Goal: Task Accomplishment & Management: Complete application form

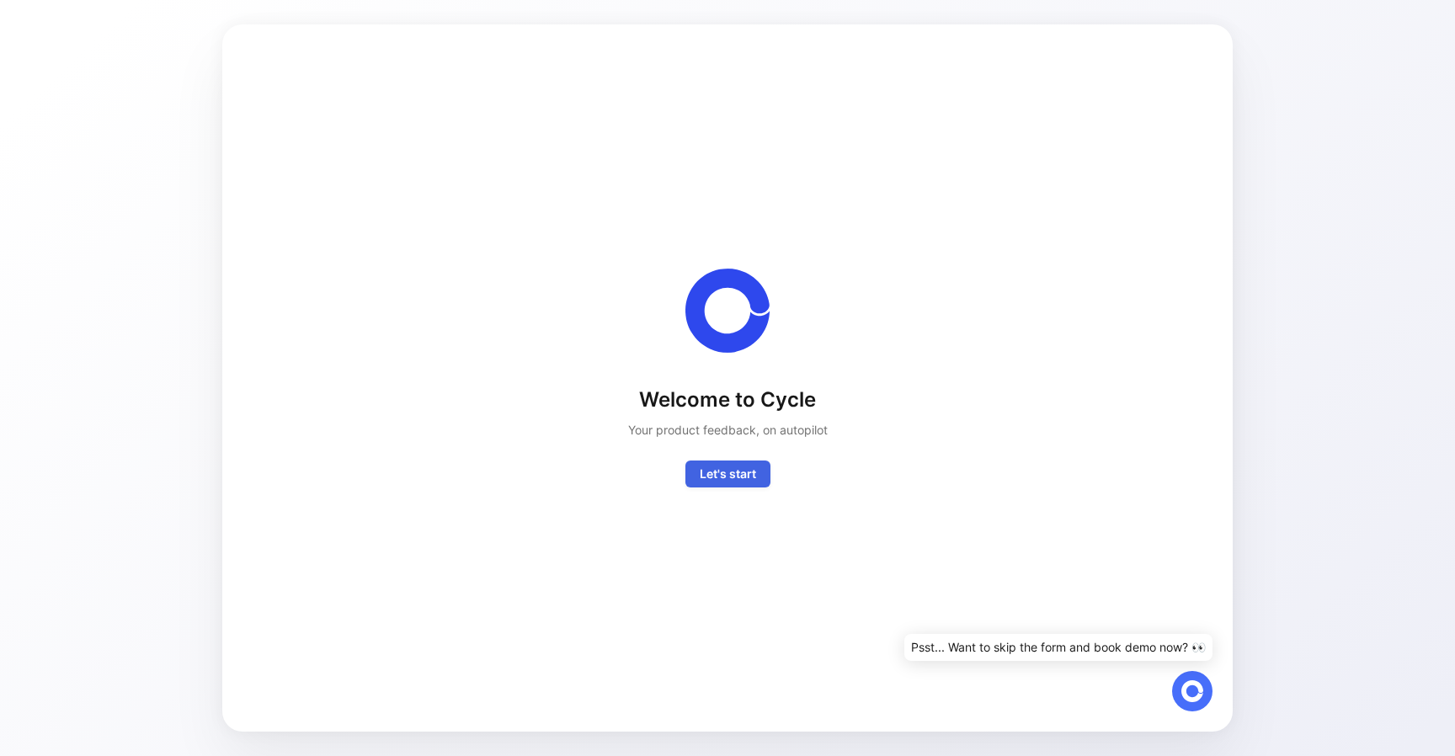
click at [711, 471] on span "Let's start" at bounding box center [728, 474] width 56 height 20
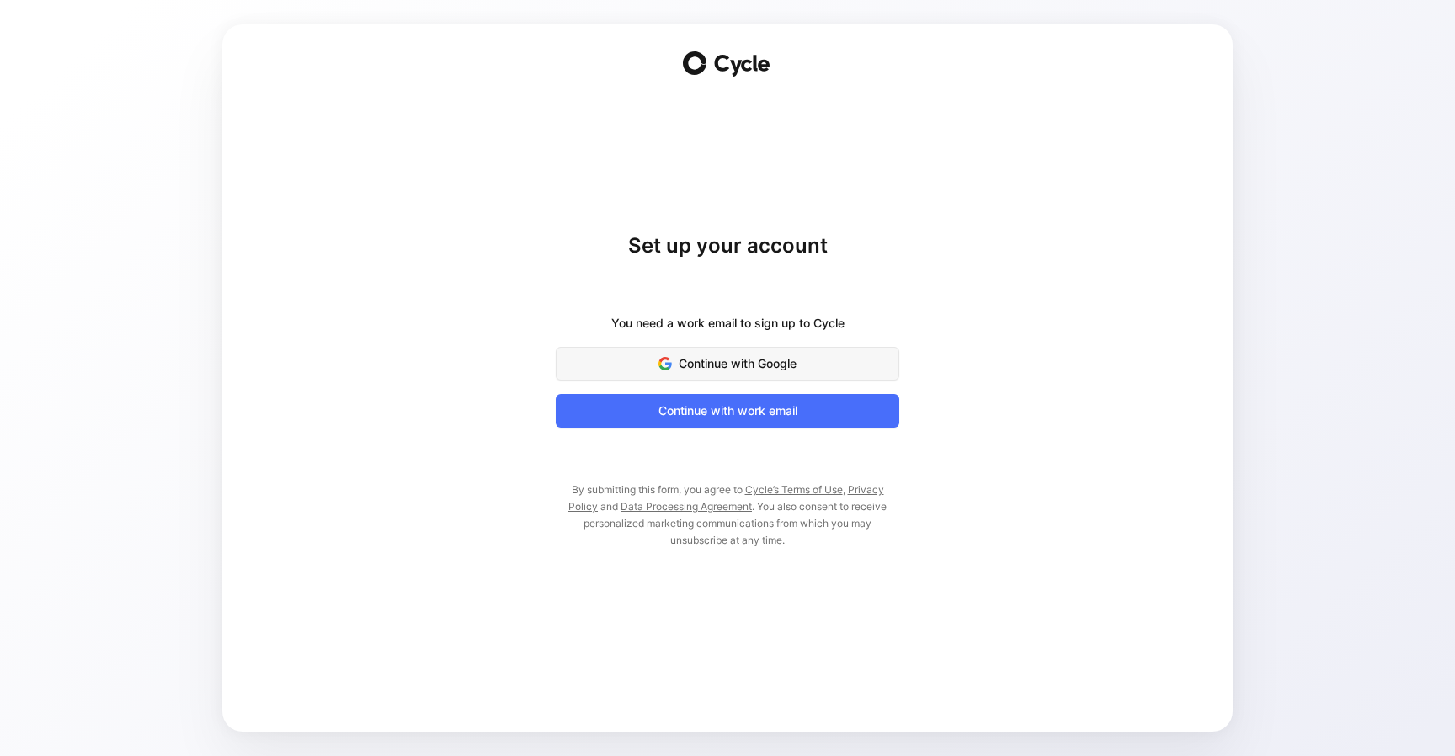
click at [681, 349] on button "Continue with Google" at bounding box center [727, 364] width 343 height 34
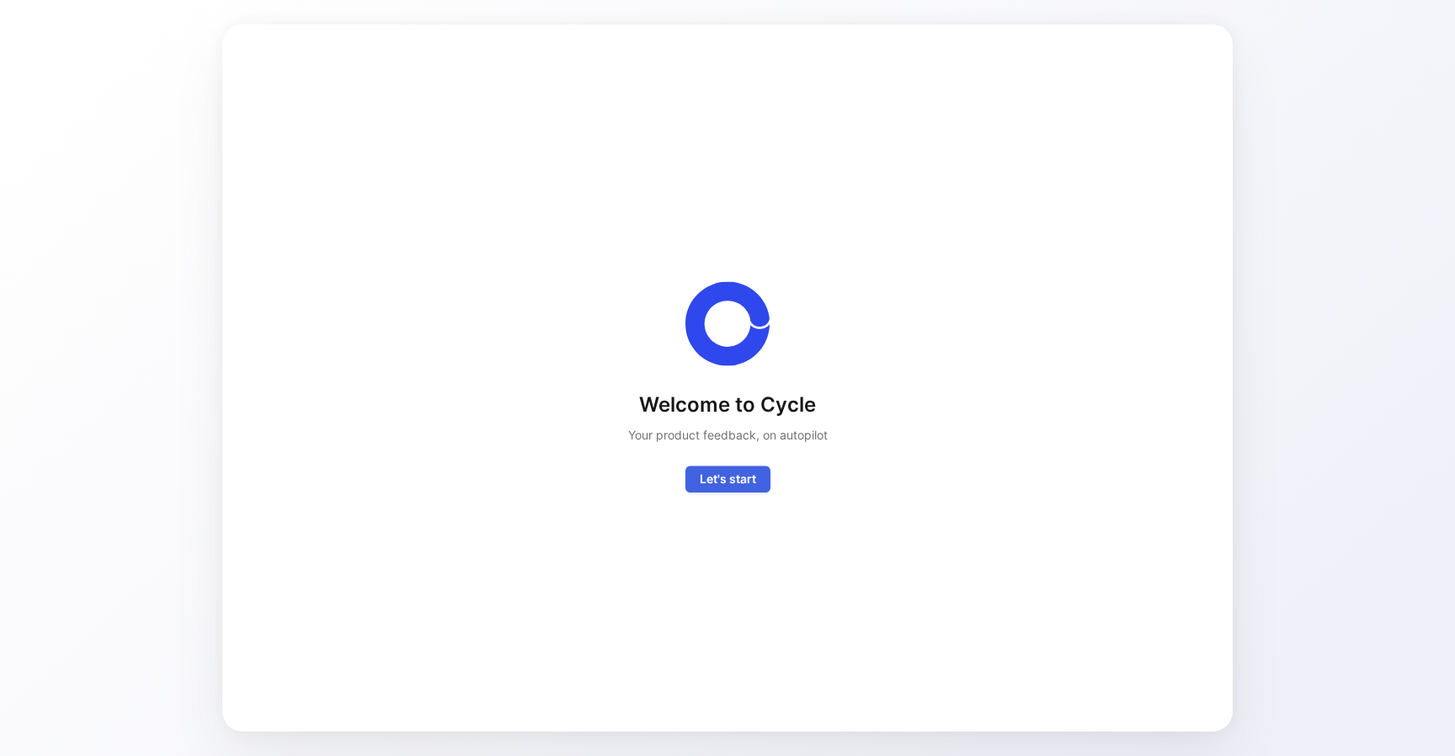
click at [721, 471] on span "Let's start" at bounding box center [728, 479] width 56 height 20
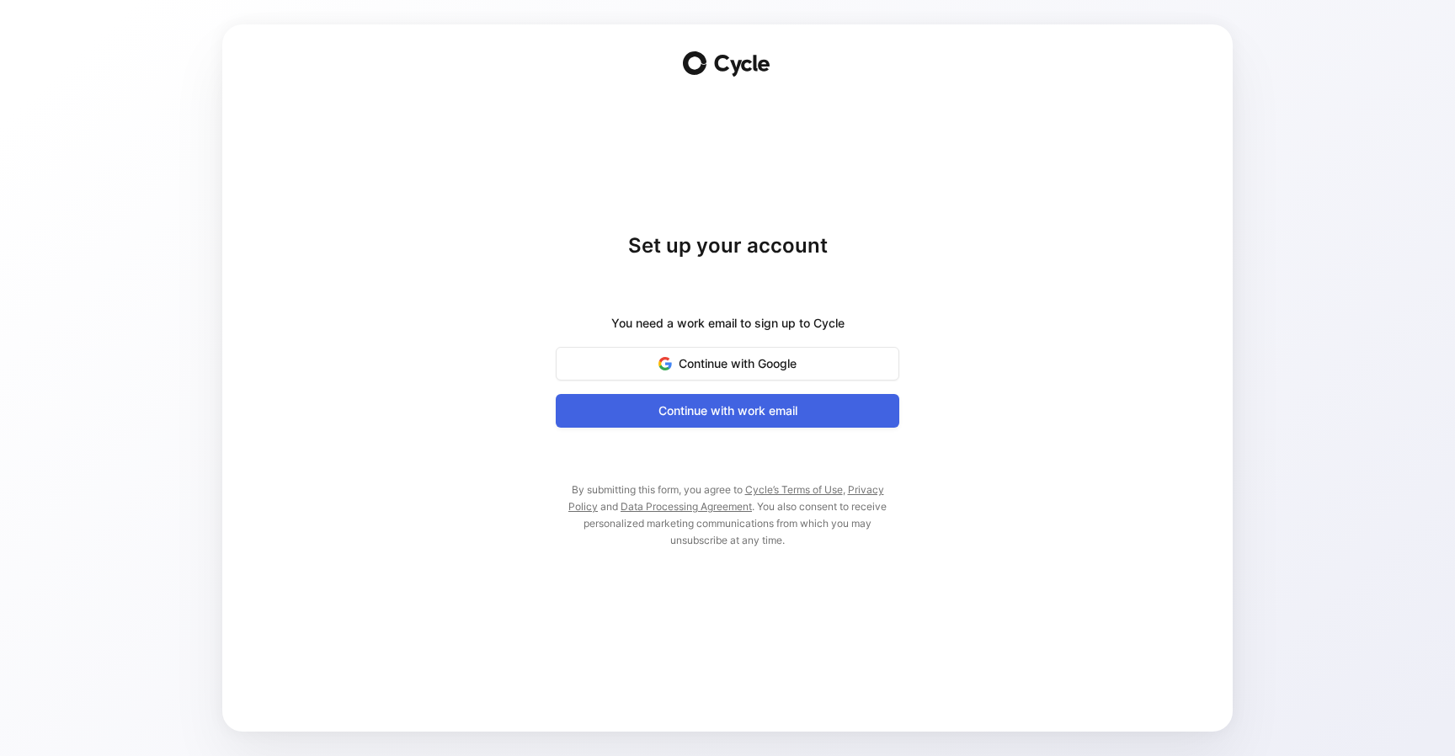
click at [723, 416] on span "Continue with work email" at bounding box center [727, 411] width 301 height 20
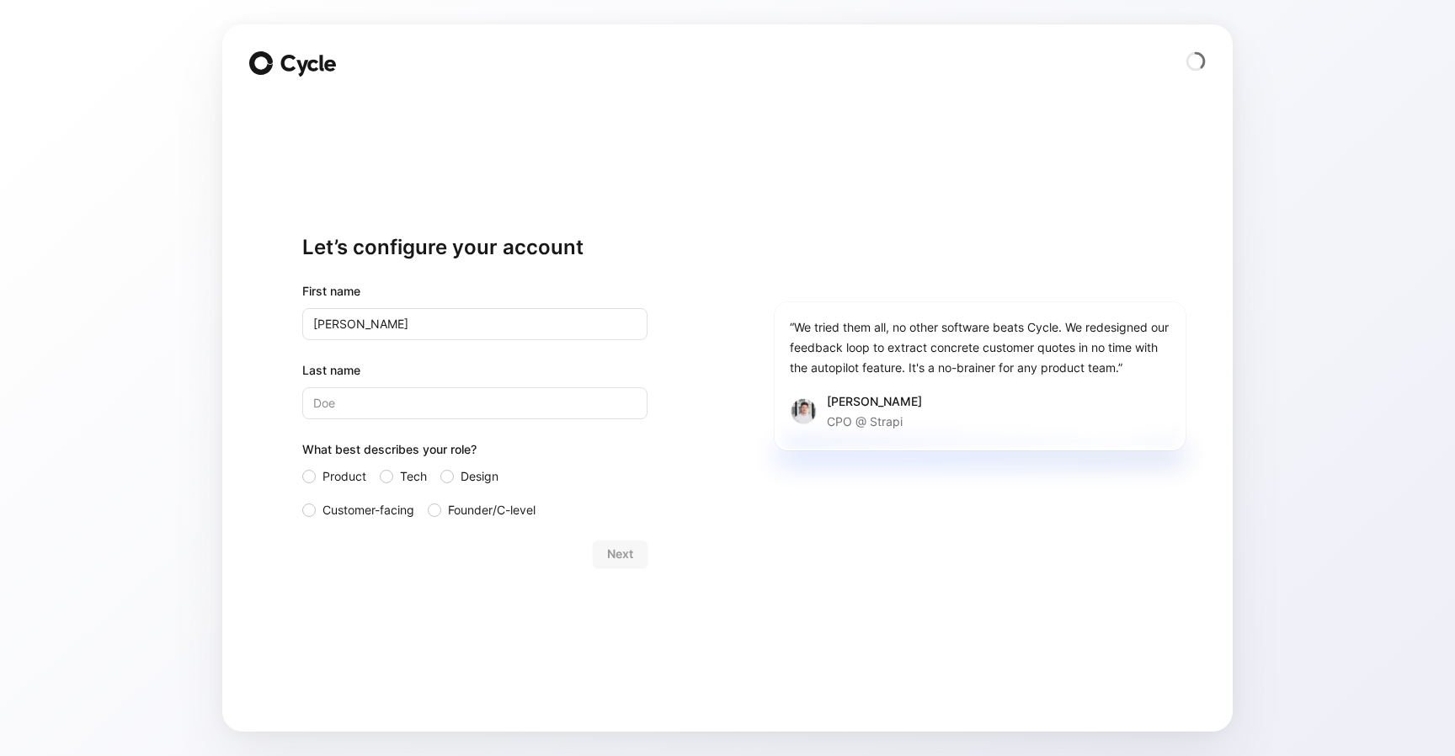
type input "[PERSON_NAME]"
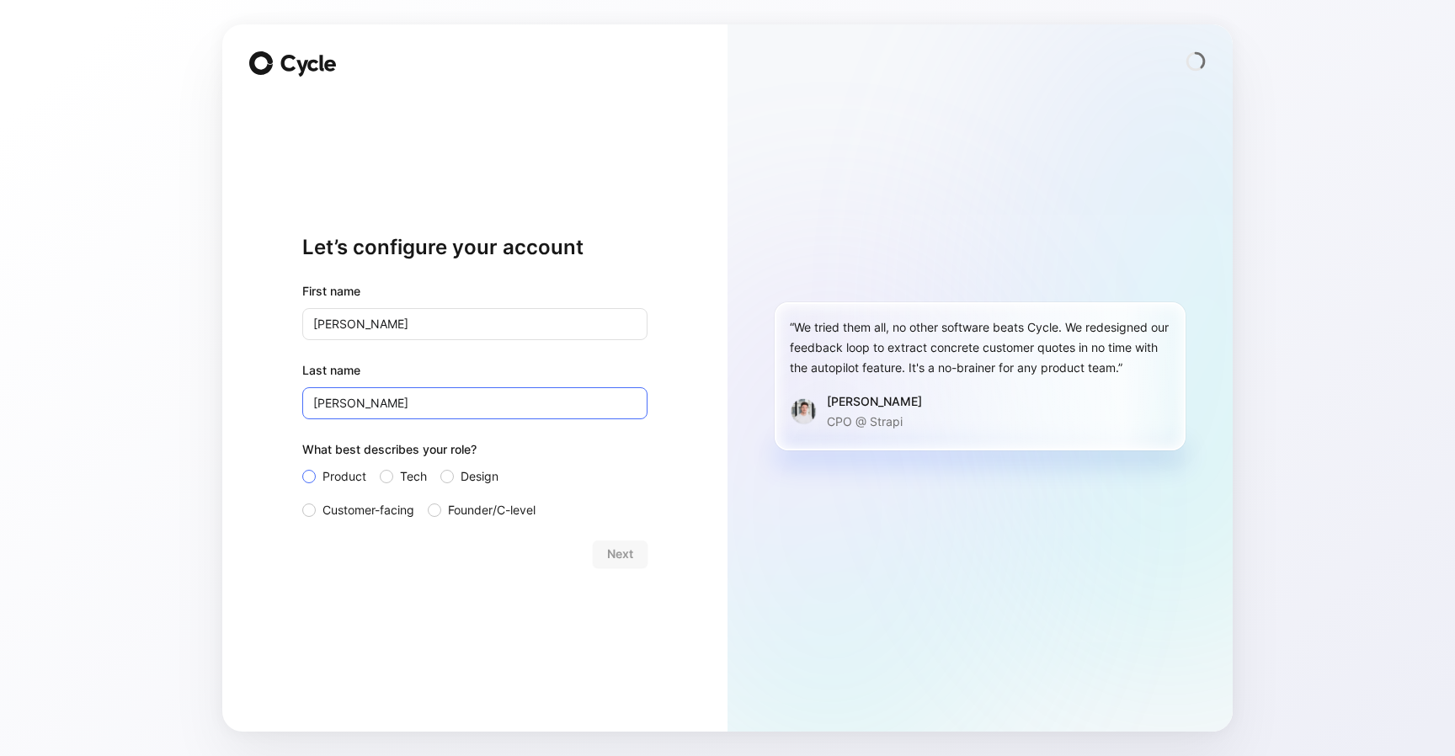
type input "[PERSON_NAME]"
click at [355, 474] on span "Product" at bounding box center [344, 476] width 44 height 20
click at [302, 466] on input "Product" at bounding box center [302, 466] width 0 height 0
click at [636, 549] on button "Next" at bounding box center [620, 553] width 55 height 27
click at [632, 561] on span "Next" at bounding box center [620, 554] width 26 height 20
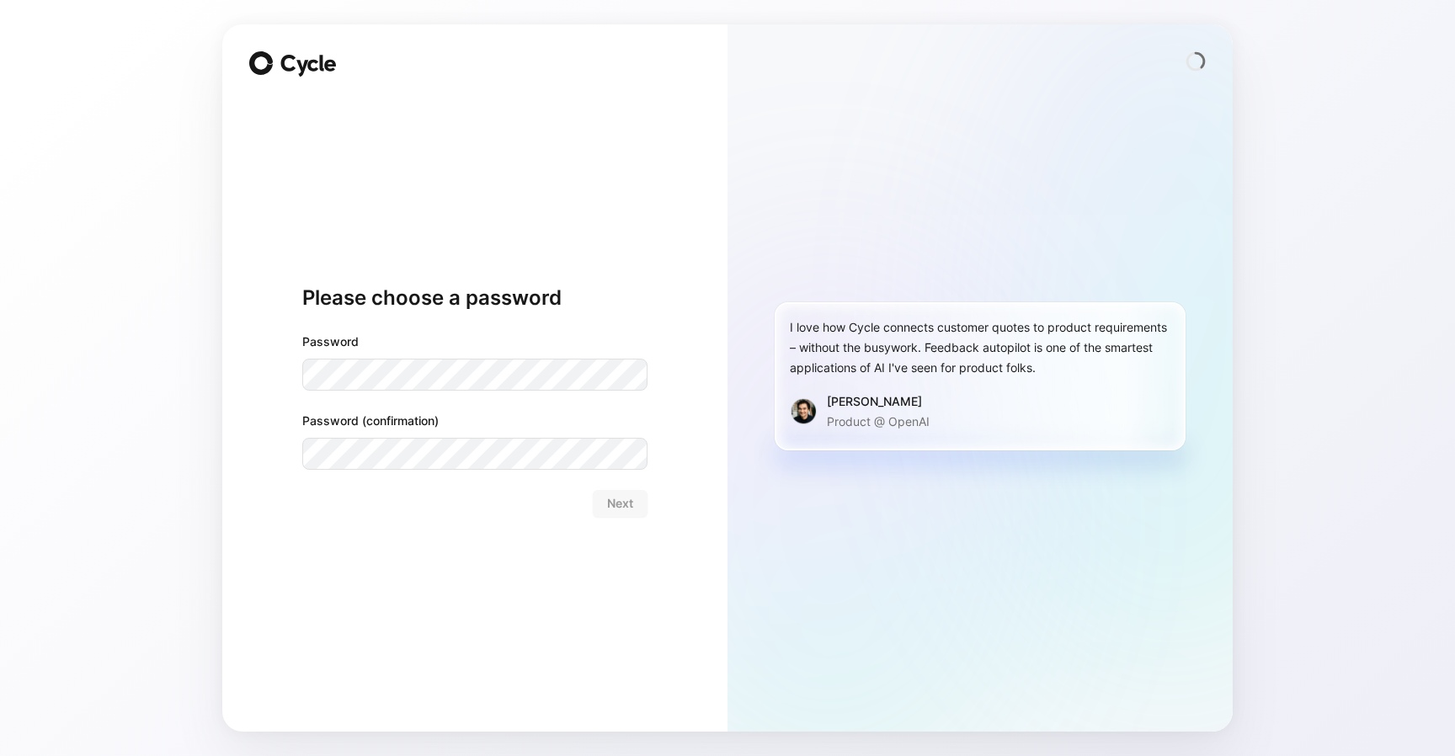
click at [462, 391] on div "Password Password (confirmation)" at bounding box center [474, 401] width 345 height 138
click at [1029, 205] on div "I love how Cycle connects customer quotes to product requirements – without the…" at bounding box center [979, 377] width 505 height 707
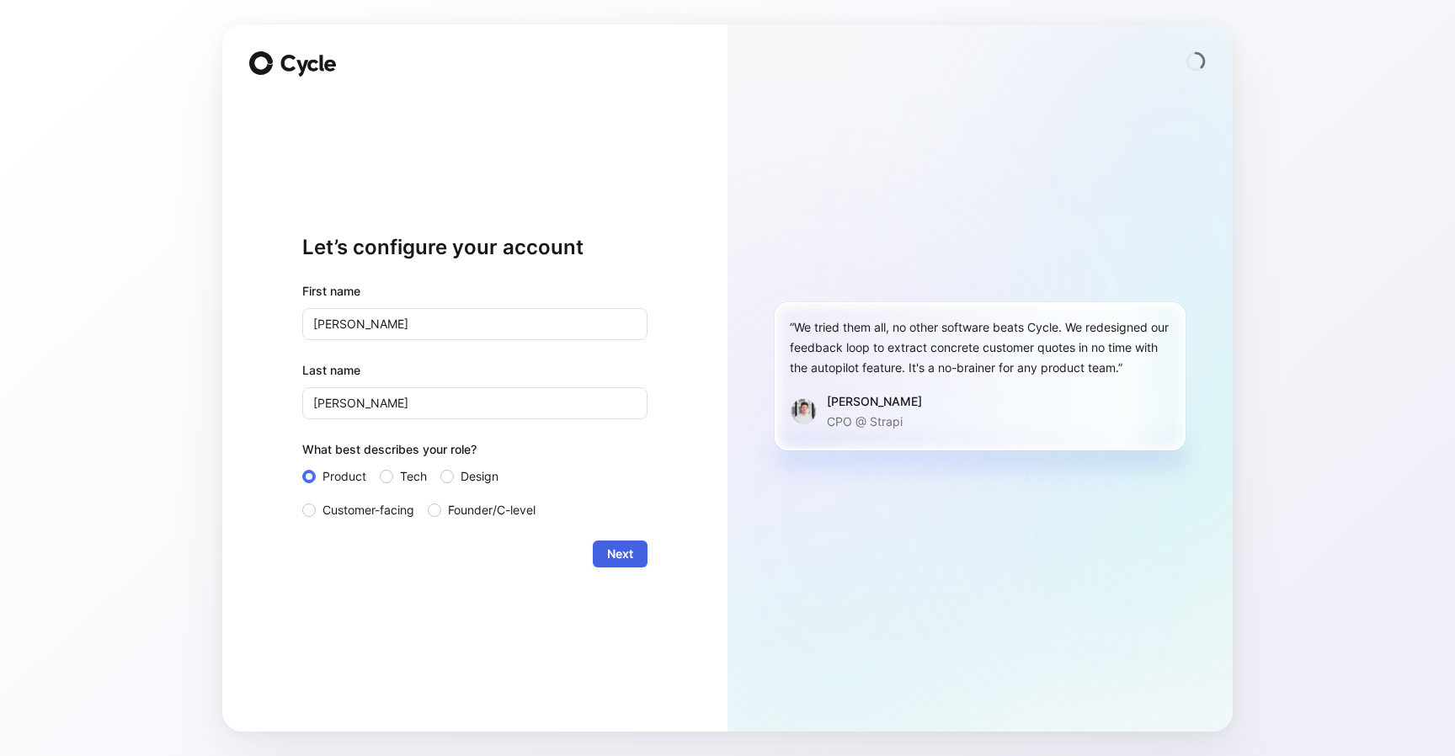
click at [607, 544] on span "Next" at bounding box center [620, 554] width 26 height 20
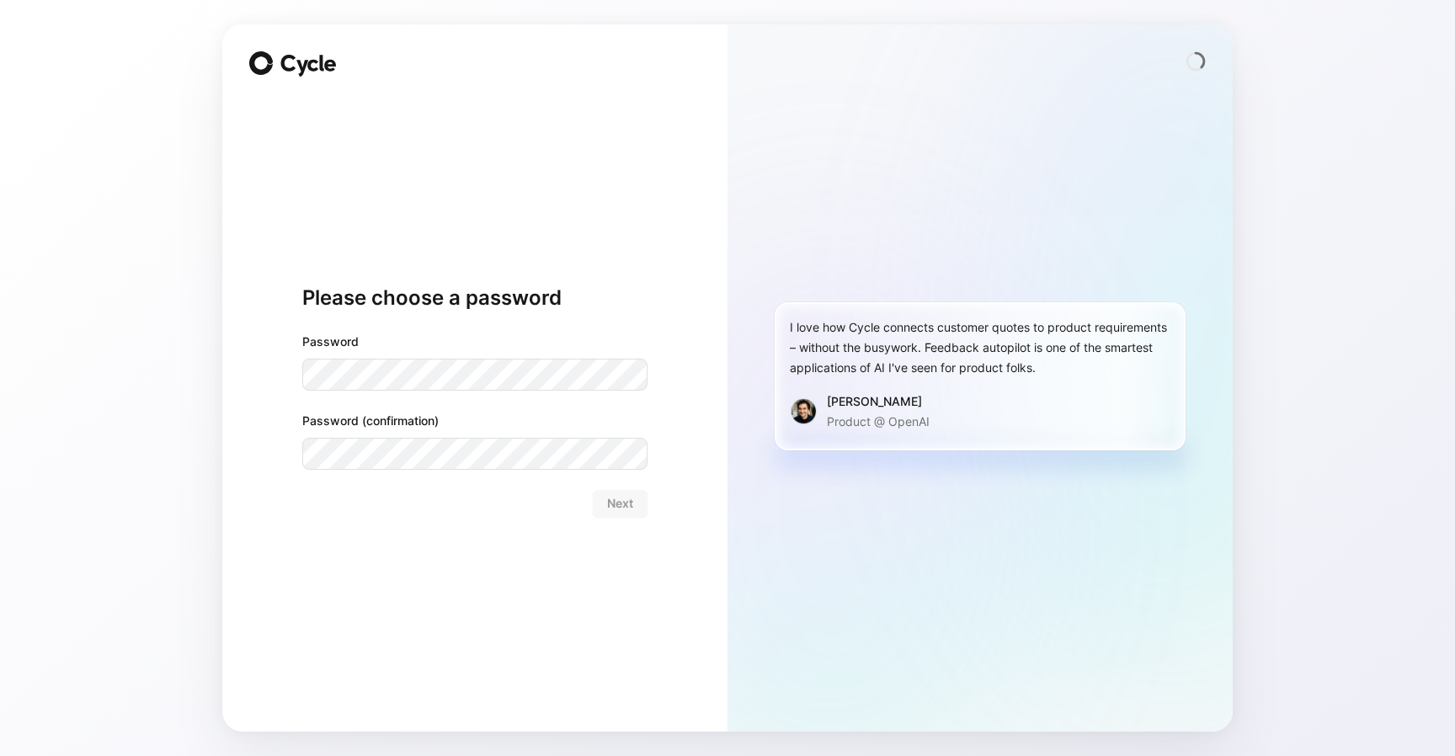
click at [0, 755] on com-1password-button at bounding box center [0, 756] width 0 height 0
click at [613, 391] on div "Password Password (confirmation)" at bounding box center [474, 401] width 345 height 138
click at [618, 379] on body "Please choose a password Password Password (confirmation) Next I love how Cycle…" at bounding box center [727, 378] width 1455 height 756
click at [0, 755] on com-1password-button at bounding box center [0, 756] width 0 height 0
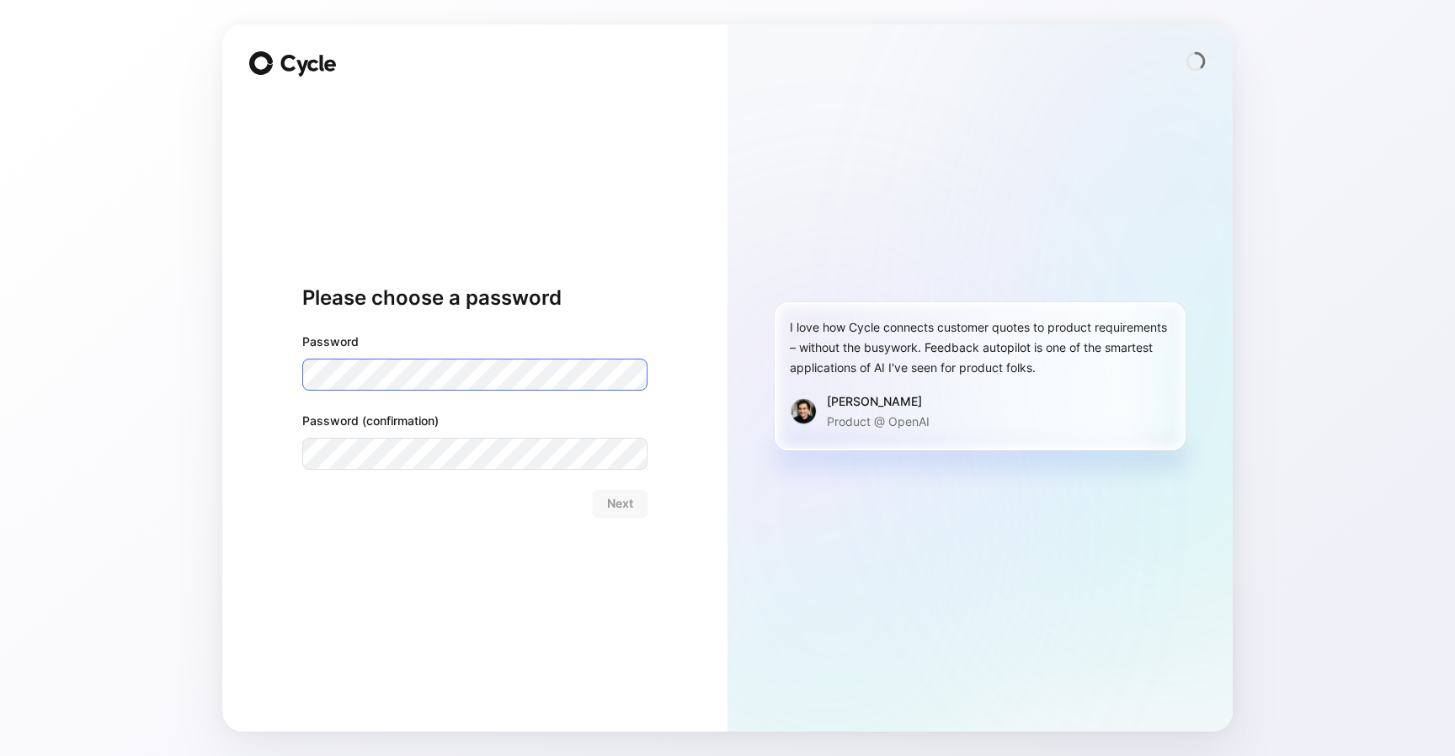
click at [0, 755] on com-1password-button at bounding box center [0, 756] width 0 height 0
click at [626, 509] on span "Next" at bounding box center [620, 503] width 26 height 20
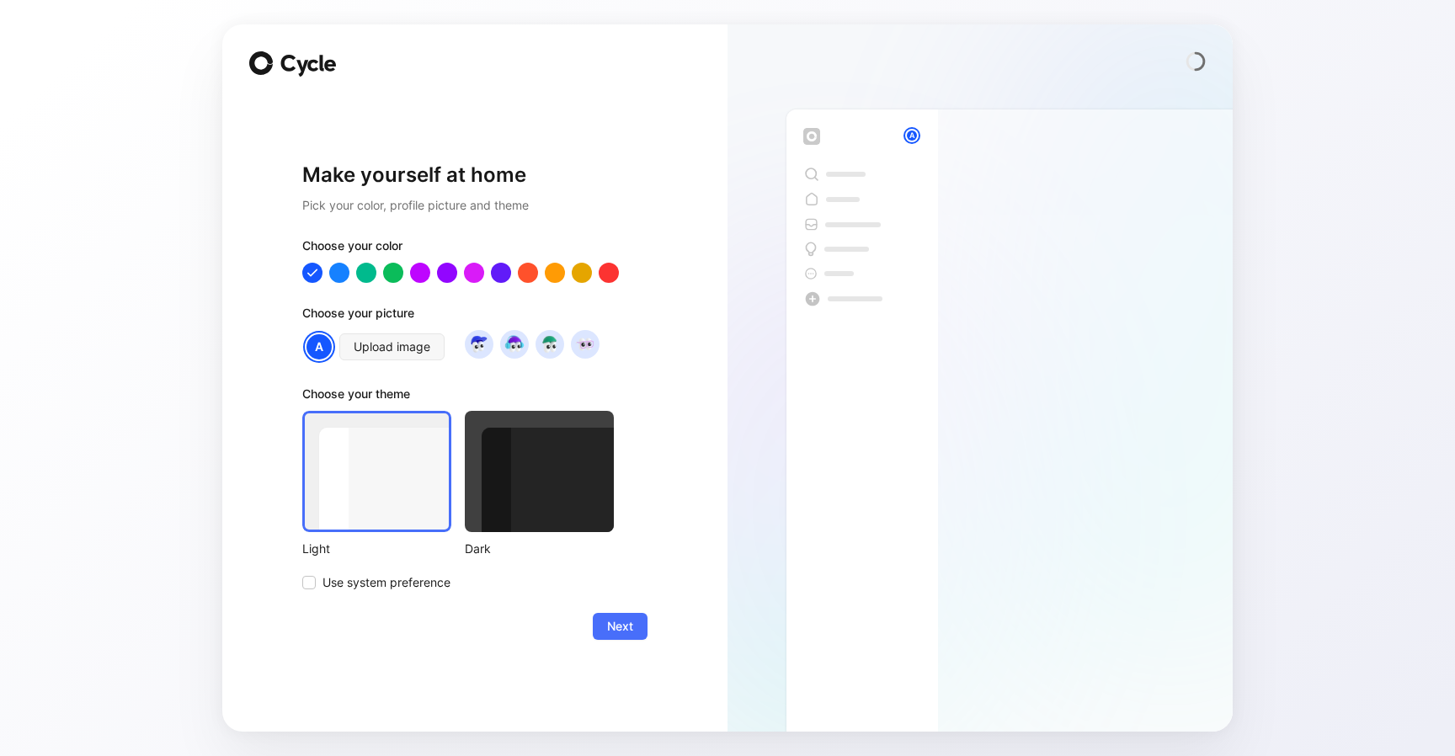
click at [557, 468] on div at bounding box center [539, 471] width 149 height 121
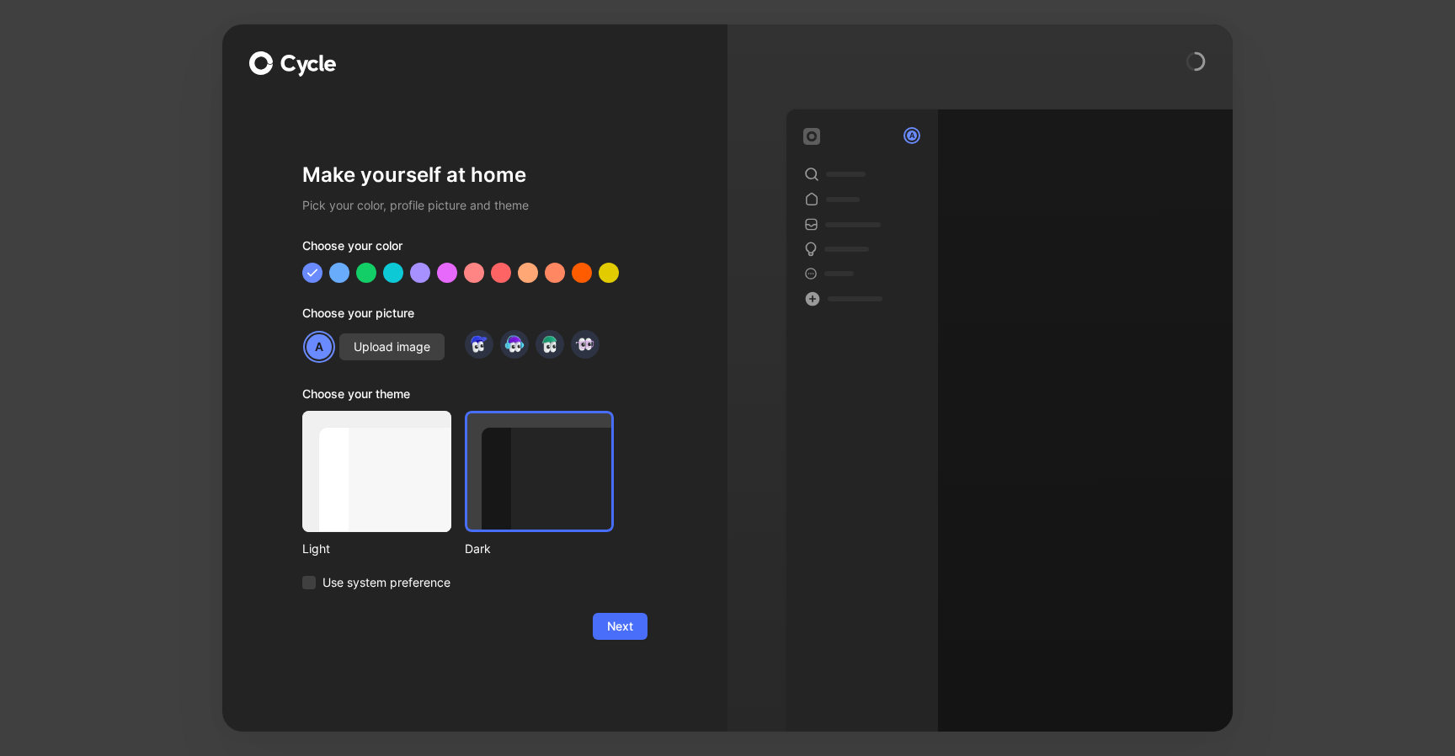
click at [410, 478] on div at bounding box center [376, 471] width 149 height 121
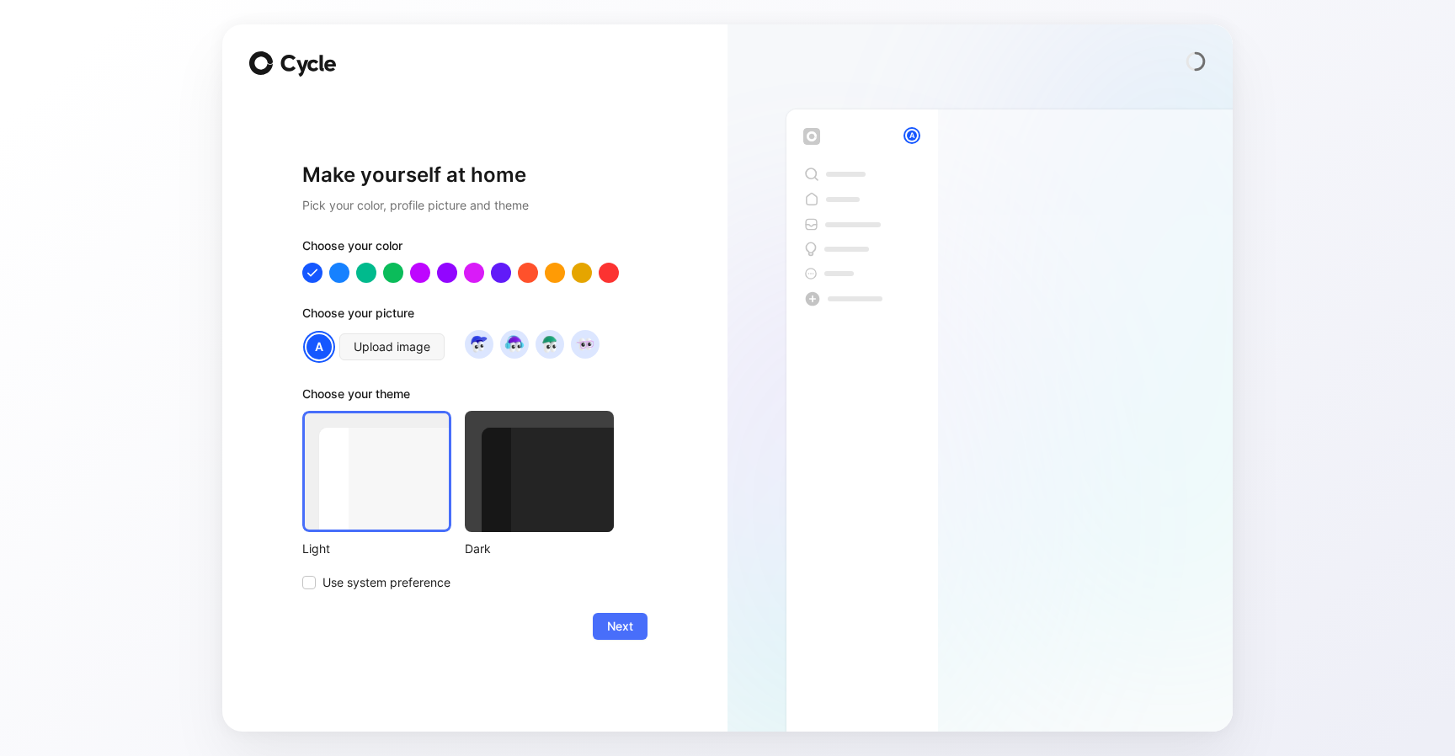
click at [584, 460] on div at bounding box center [539, 471] width 149 height 121
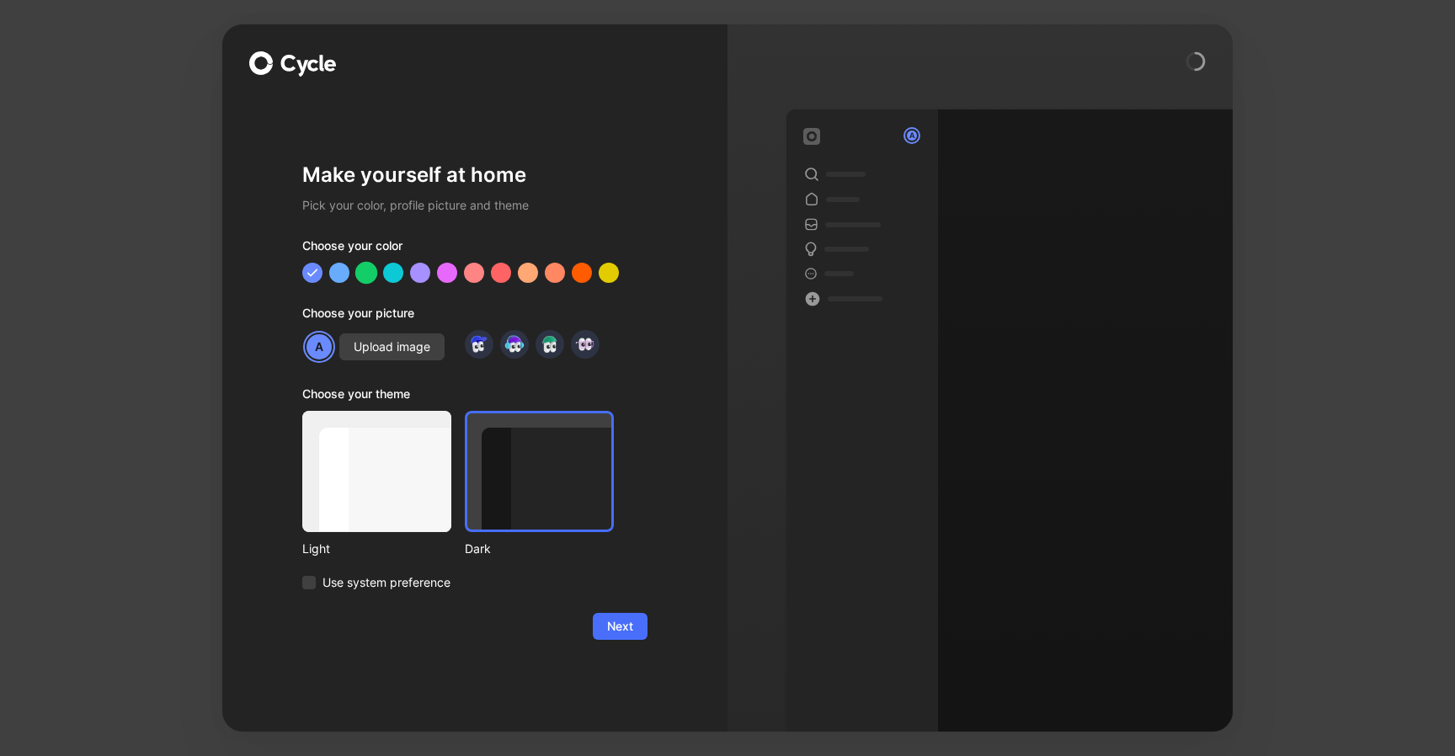
click at [365, 269] on div at bounding box center [366, 273] width 22 height 22
click at [404, 460] on div at bounding box center [376, 471] width 149 height 121
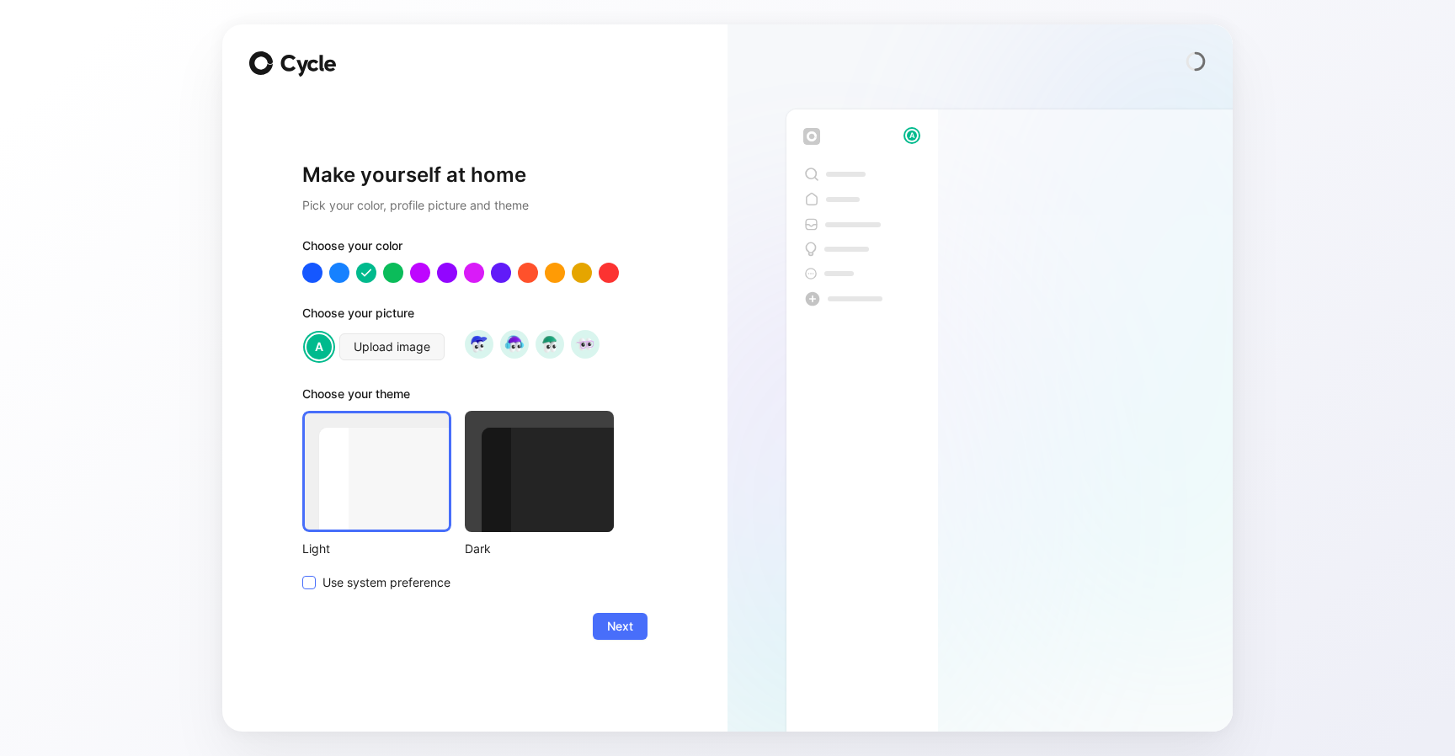
click at [354, 585] on span "Use system preference" at bounding box center [386, 582] width 128 height 20
click at [302, 572] on input "Use system preference" at bounding box center [302, 572] width 0 height 0
click at [610, 631] on span "Next" at bounding box center [620, 626] width 26 height 20
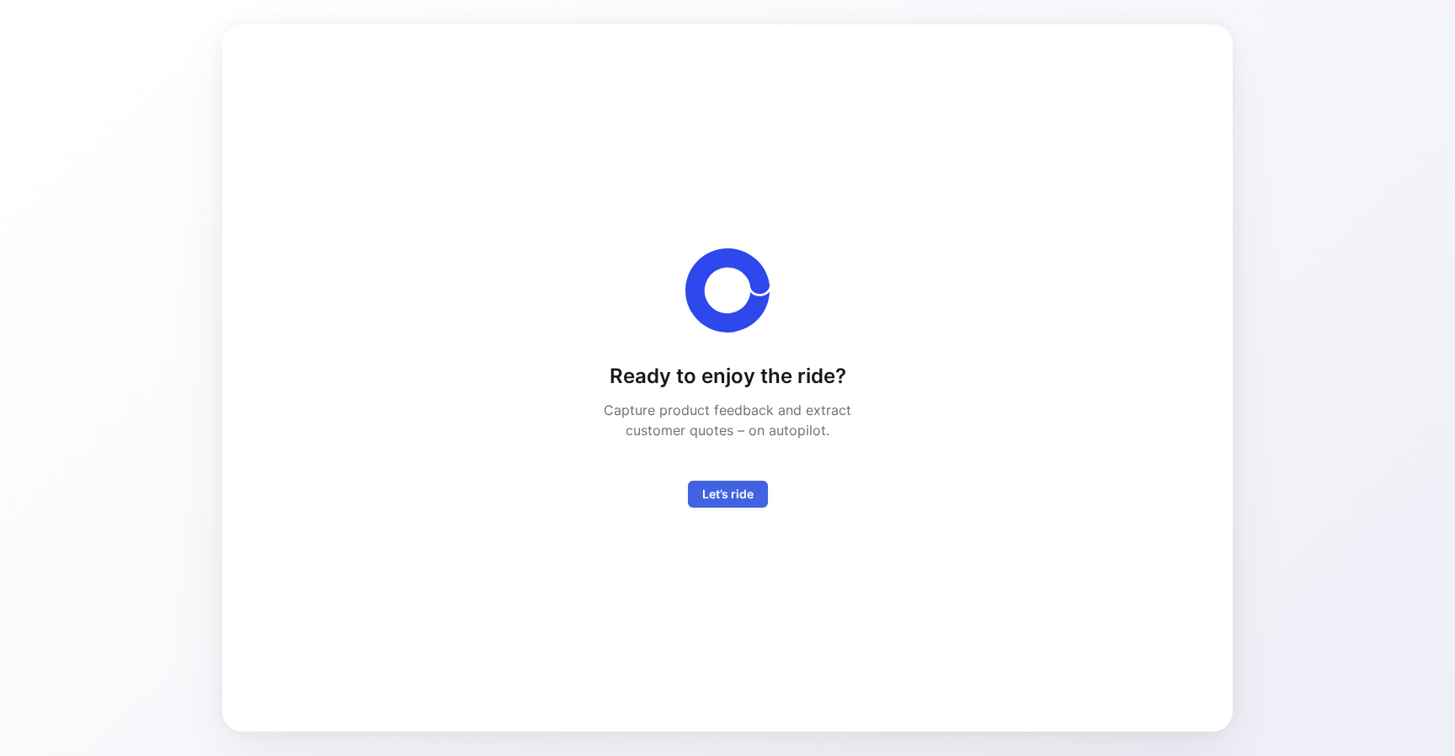
click at [738, 497] on span "Let’s ride" at bounding box center [727, 494] width 51 height 20
